Goal: Navigation & Orientation: Find specific page/section

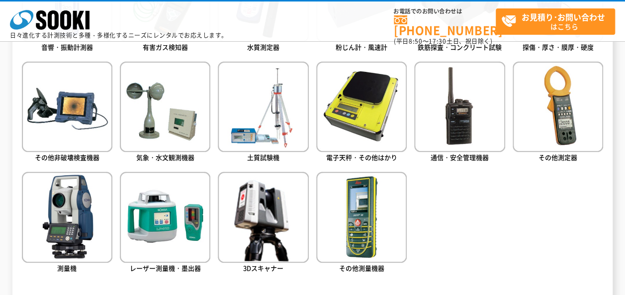
scroll to position [547, 0]
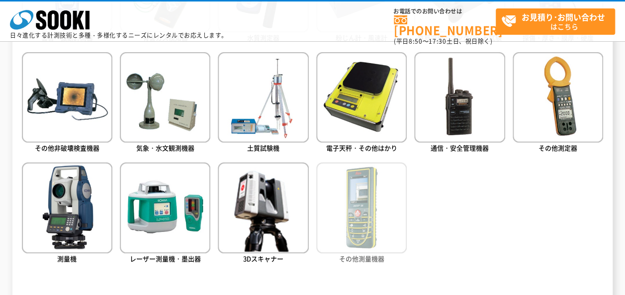
click at [344, 229] on img at bounding box center [361, 208] width 90 height 90
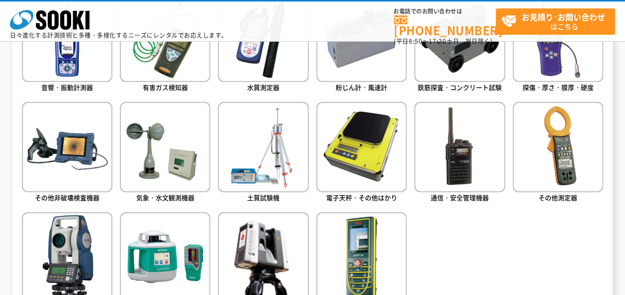
scroll to position [447, 0]
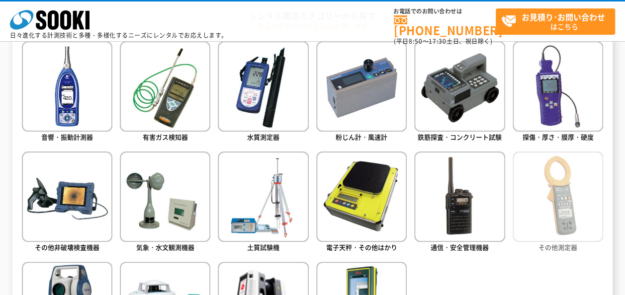
click at [548, 212] on img at bounding box center [557, 197] width 90 height 90
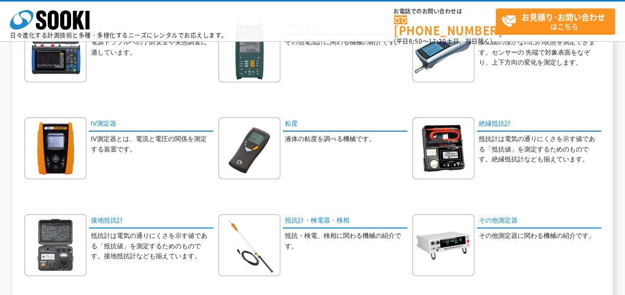
scroll to position [298, 0]
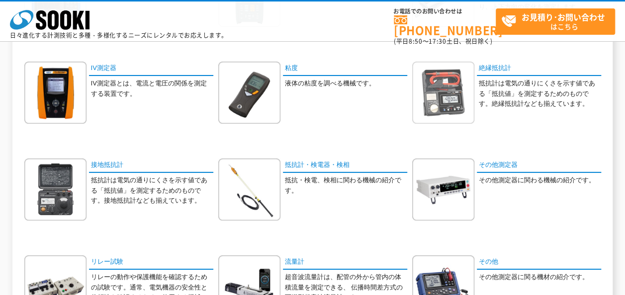
click at [451, 99] on img at bounding box center [443, 93] width 62 height 62
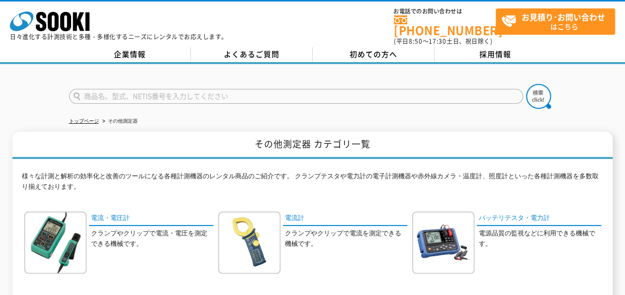
scroll to position [0, 0]
click at [78, 118] on link "トップページ" at bounding box center [84, 120] width 30 height 5
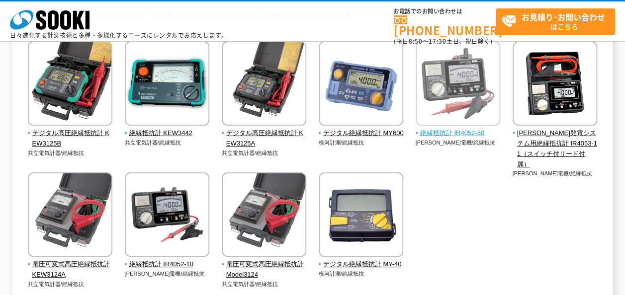
scroll to position [99, 0]
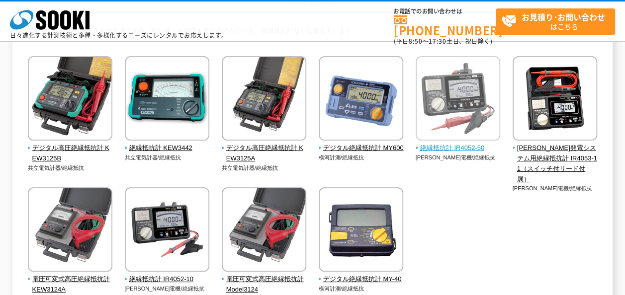
click at [455, 133] on img at bounding box center [457, 99] width 84 height 87
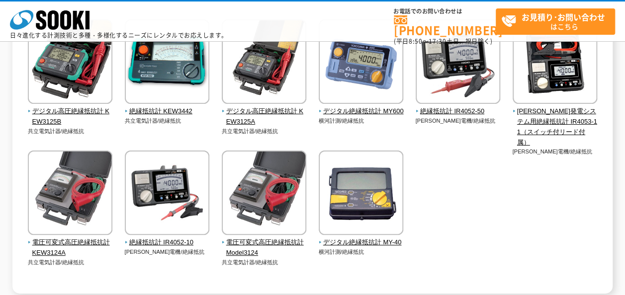
scroll to position [149, 0]
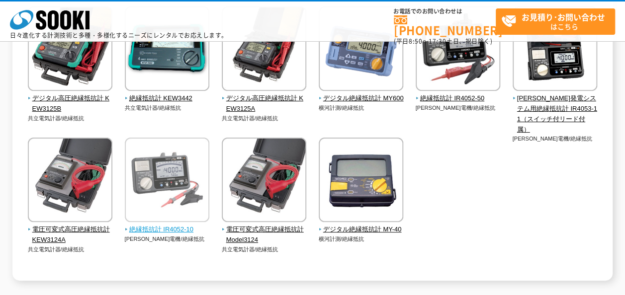
click at [158, 203] on img at bounding box center [167, 181] width 84 height 87
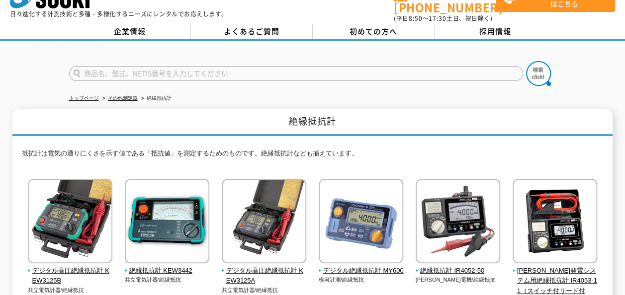
scroll to position [0, 0]
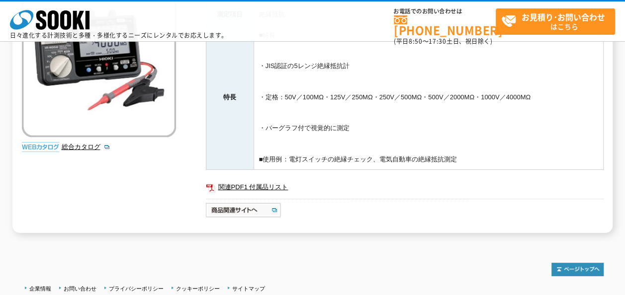
scroll to position [199, 0]
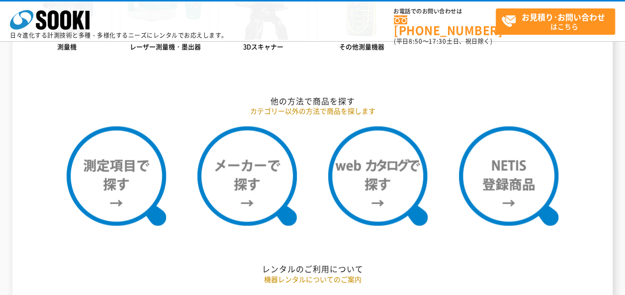
scroll to position [795, 0]
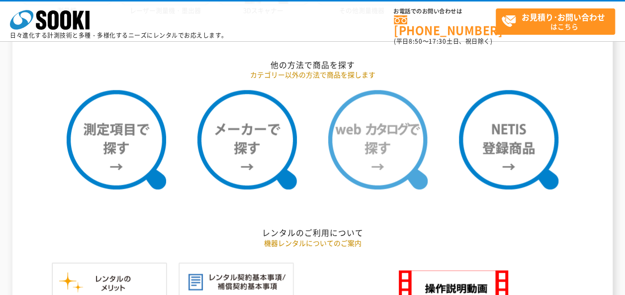
click at [376, 150] on img at bounding box center [377, 139] width 99 height 99
